Goal: Transaction & Acquisition: Purchase product/service

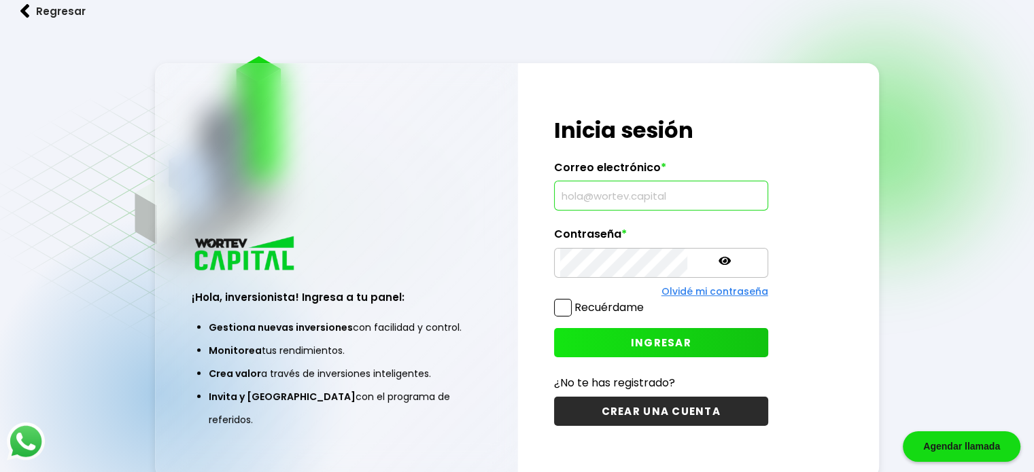
click at [635, 200] on input "text" at bounding box center [661, 195] width 202 height 29
type input "[EMAIL_ADDRESS][DOMAIN_NAME]"
click at [718, 266] on icon at bounding box center [724, 261] width 12 height 12
click at [641, 343] on span "INGRESAR" at bounding box center [661, 343] width 60 height 14
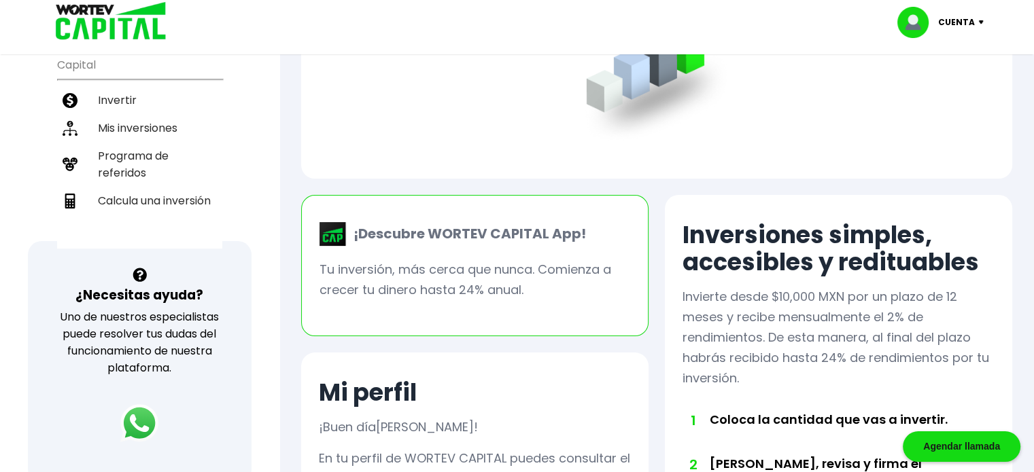
scroll to position [52, 0]
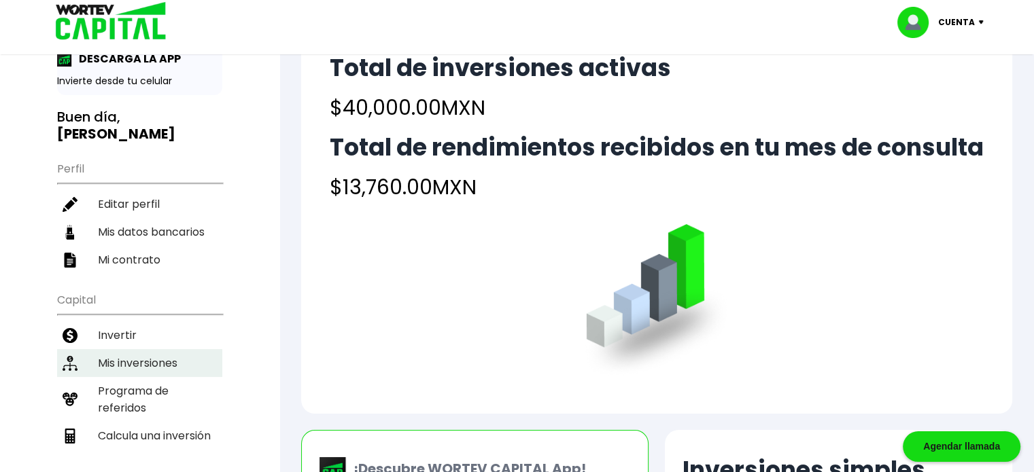
click at [137, 349] on li "Mis inversiones" at bounding box center [139, 363] width 165 height 28
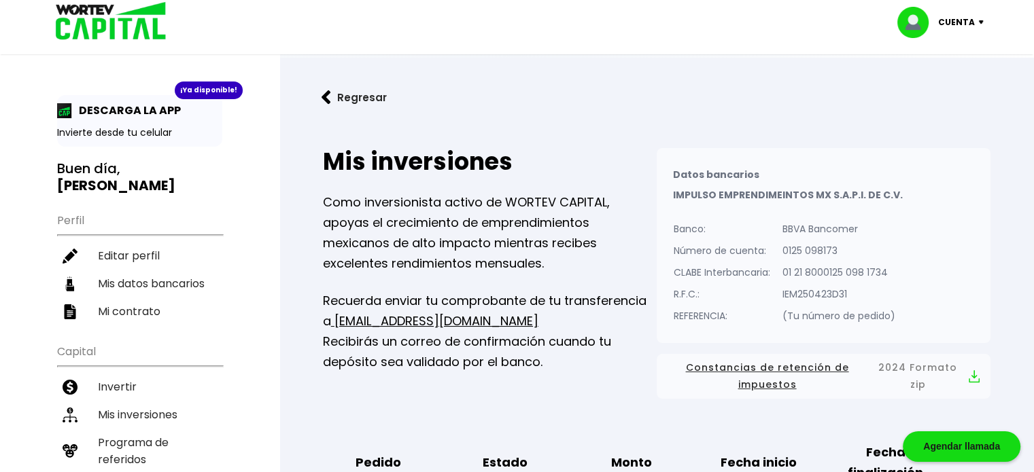
click at [779, 372] on span "Constancias de retención de impuestos" at bounding box center [766, 376] width 199 height 34
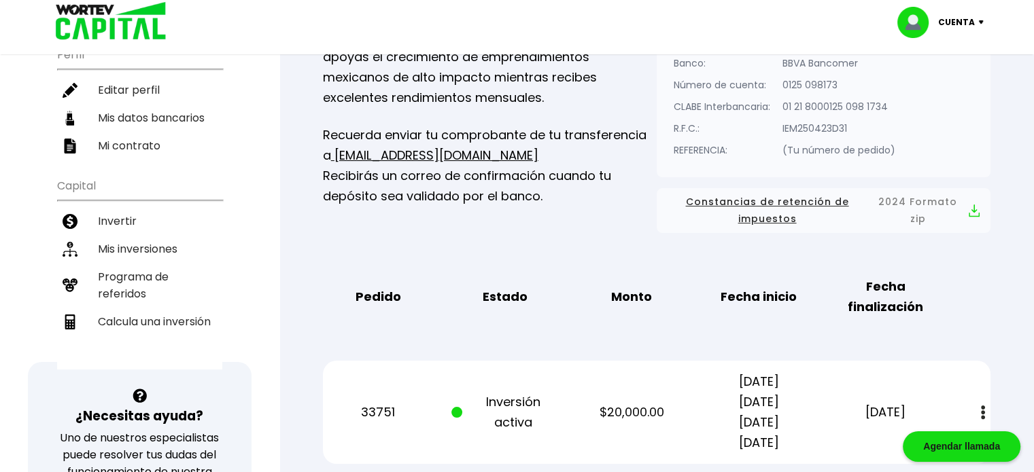
scroll to position [159, 0]
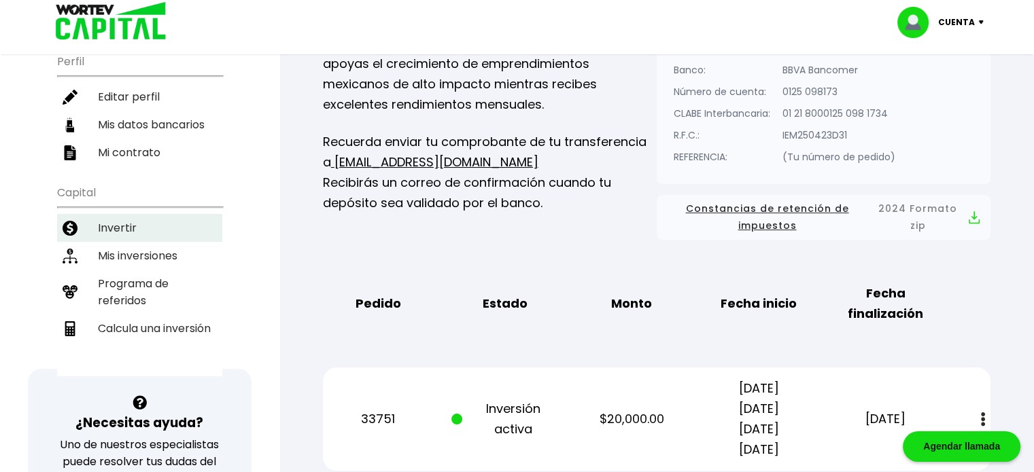
click at [132, 214] on li "Invertir" at bounding box center [139, 228] width 165 height 28
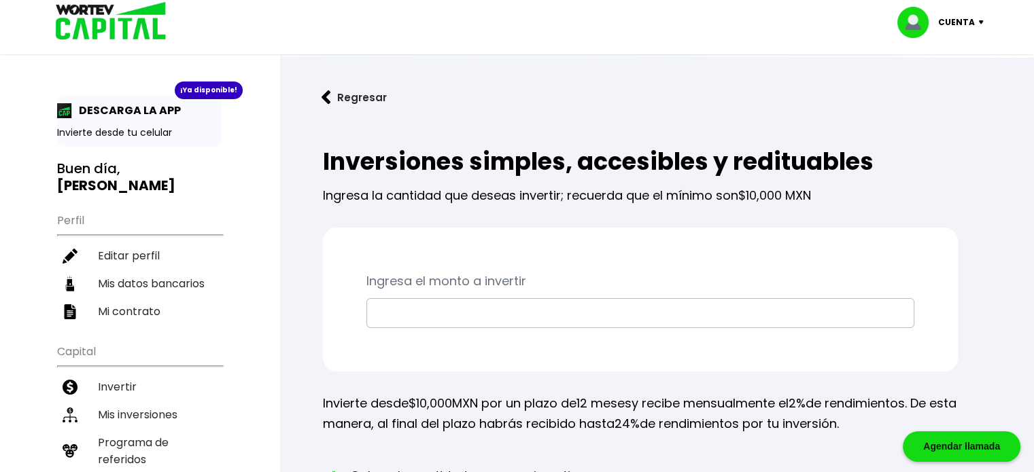
click at [460, 318] on input "text" at bounding box center [640, 313] width 536 height 29
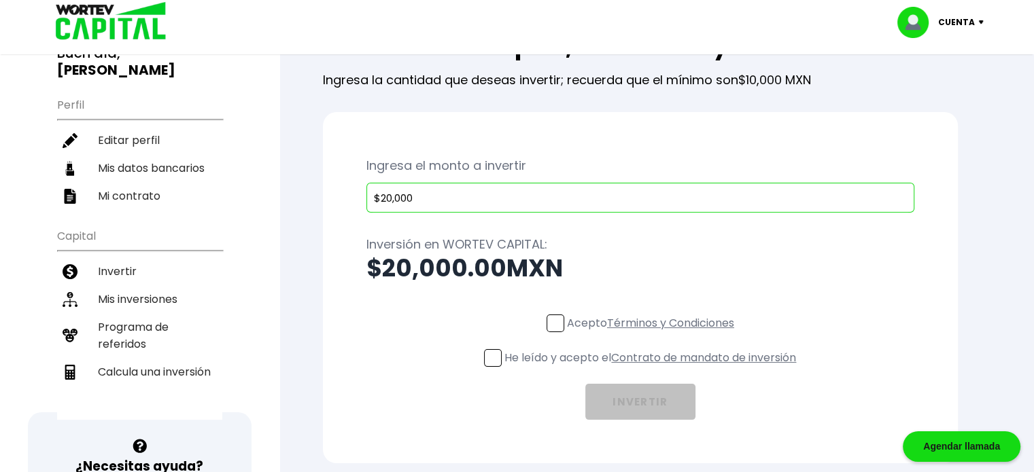
scroll to position [127, 0]
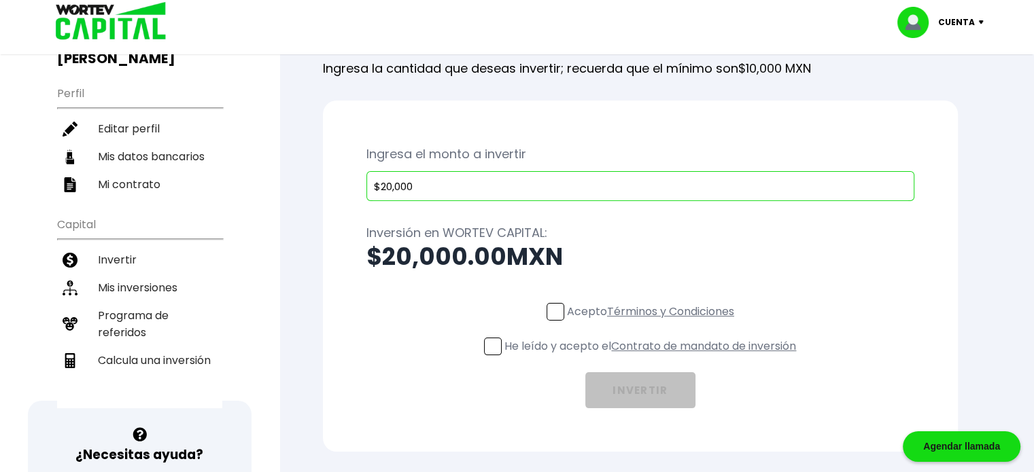
type input "$20,000"
click at [554, 310] on span at bounding box center [555, 312] width 18 height 18
click at [653, 322] on input "Acepto Términos y Condiciones" at bounding box center [653, 322] width 0 height 0
click at [487, 344] on span at bounding box center [493, 347] width 18 height 18
click at [653, 357] on input "He leído y acepto el Contrato de mandato de inversión" at bounding box center [653, 357] width 0 height 0
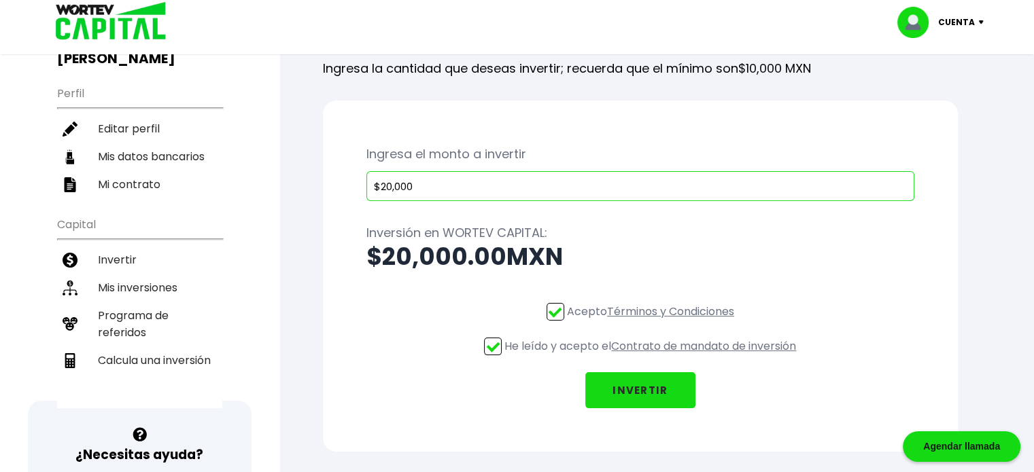
click at [658, 389] on button "INVERTIR" at bounding box center [640, 390] width 110 height 36
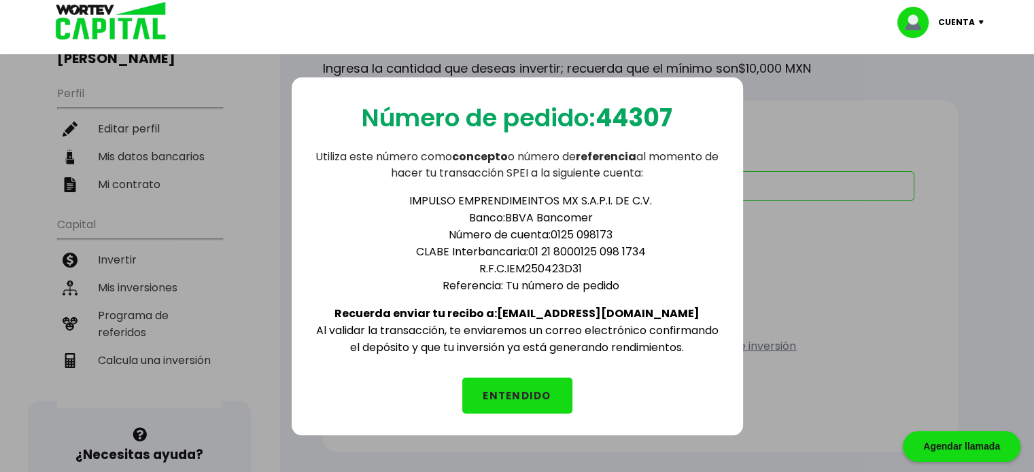
click at [522, 388] on button "ENTENDIDO" at bounding box center [517, 396] width 110 height 36
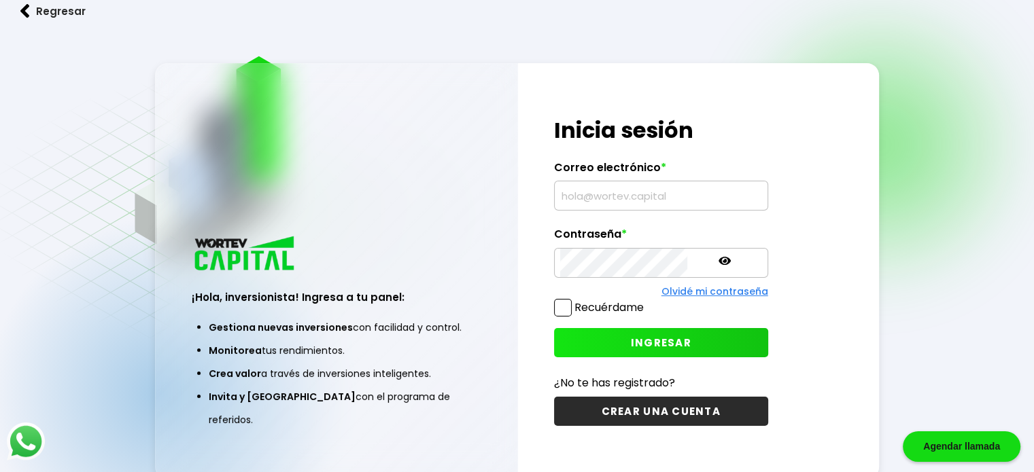
click at [575, 190] on input "text" at bounding box center [661, 195] width 202 height 29
type input "[EMAIL_ADDRESS][DOMAIN_NAME]"
click at [629, 333] on button "INGRESAR" at bounding box center [661, 342] width 214 height 29
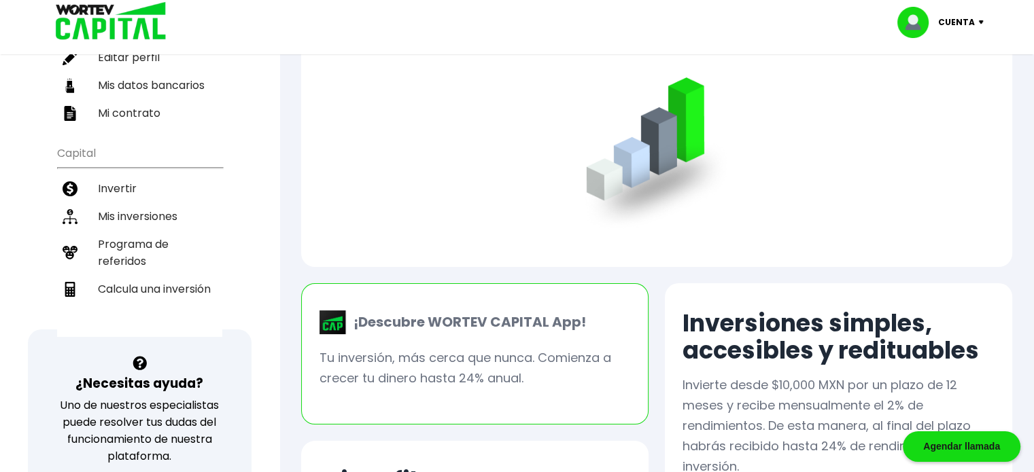
scroll to position [101, 0]
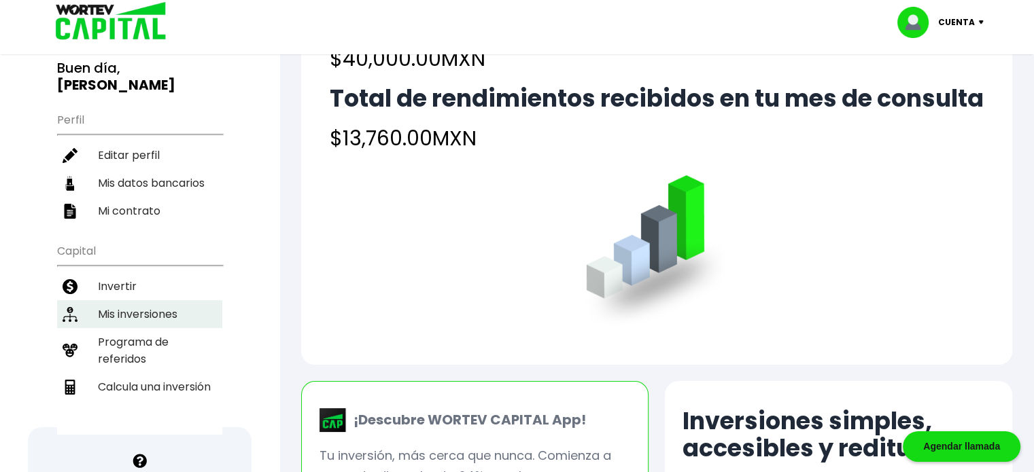
click at [126, 300] on li "Mis inversiones" at bounding box center [139, 314] width 165 height 28
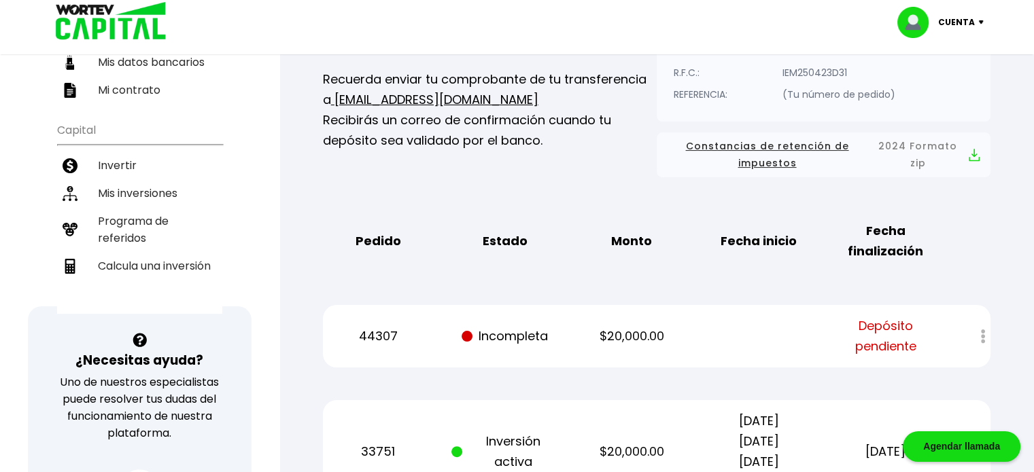
scroll to position [223, 0]
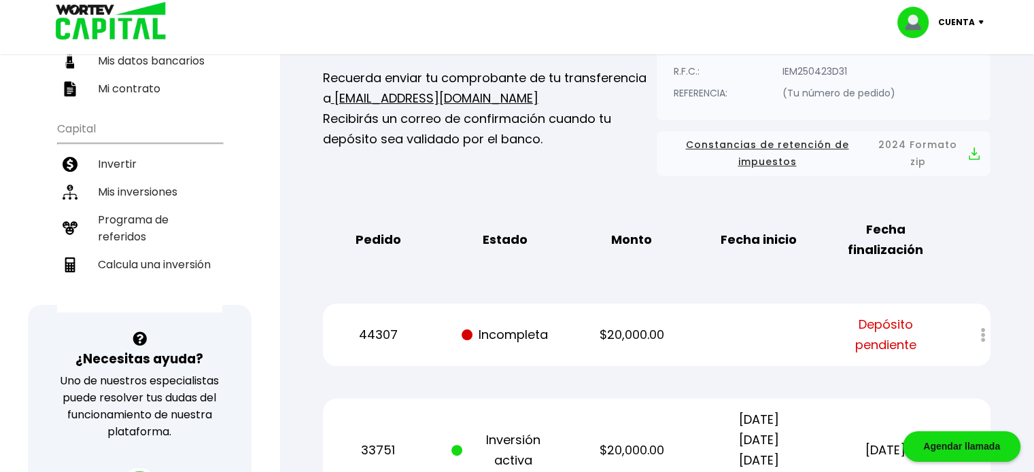
click at [981, 336] on div at bounding box center [973, 335] width 33 height 29
drag, startPoint x: 981, startPoint y: 336, endPoint x: 978, endPoint y: 377, distance: 40.9
click at [978, 377] on div "Mis inversiones Como inversionista activo de WORTEV CAPITAL, apoyas el crecimie…" at bounding box center [656, 330] width 711 height 852
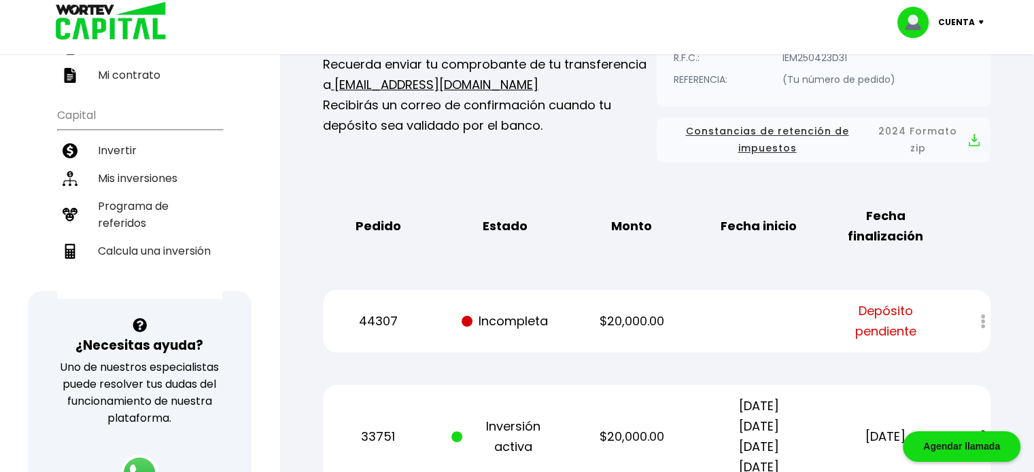
scroll to position [0, 0]
